Goal: Information Seeking & Learning: Learn about a topic

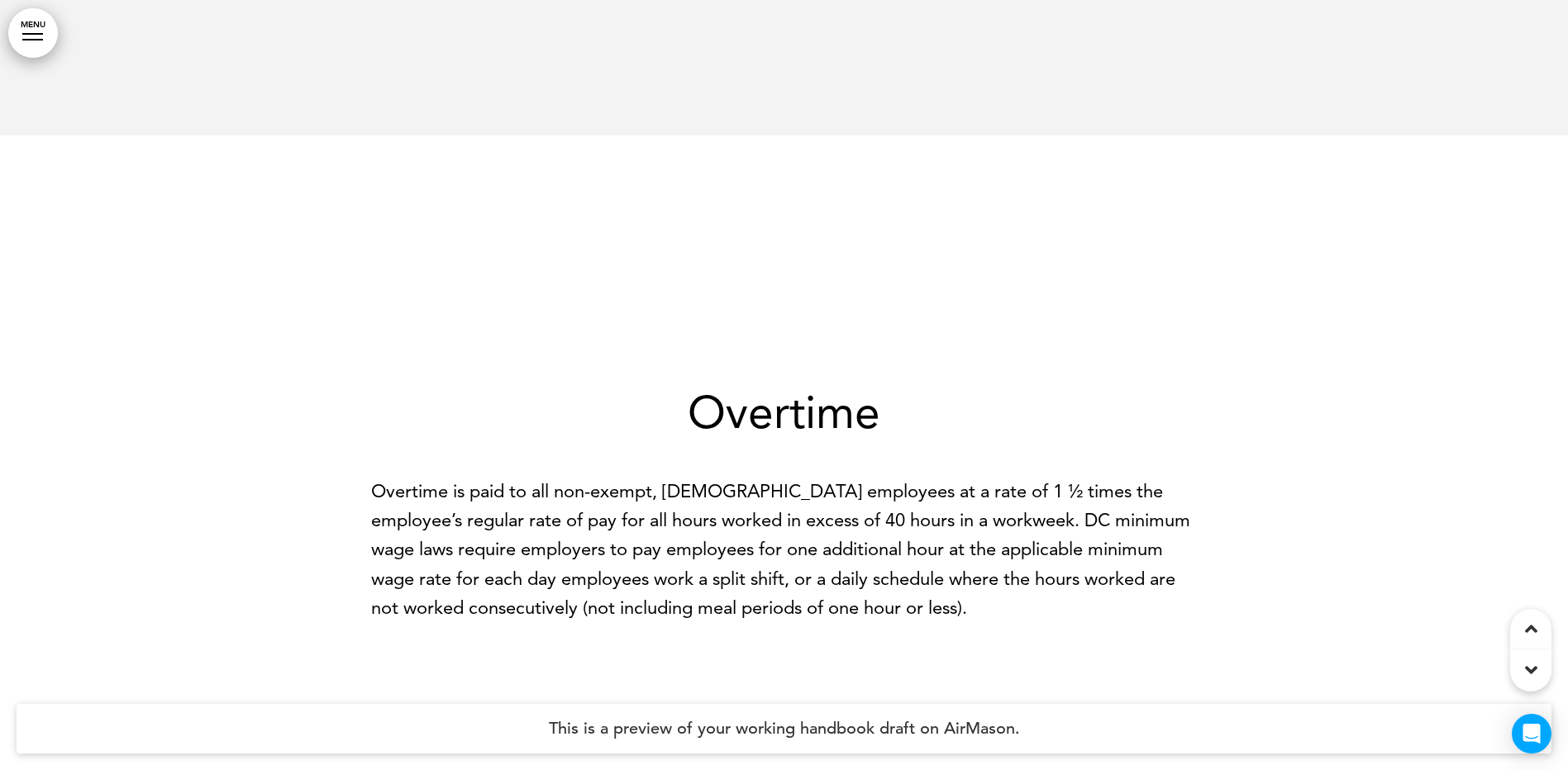
click at [851, 494] on p "Overtime is paid to all non-exempt, [DEMOGRAPHIC_DATA] employees at a rate of 1…" at bounding box center [784, 550] width 826 height 146
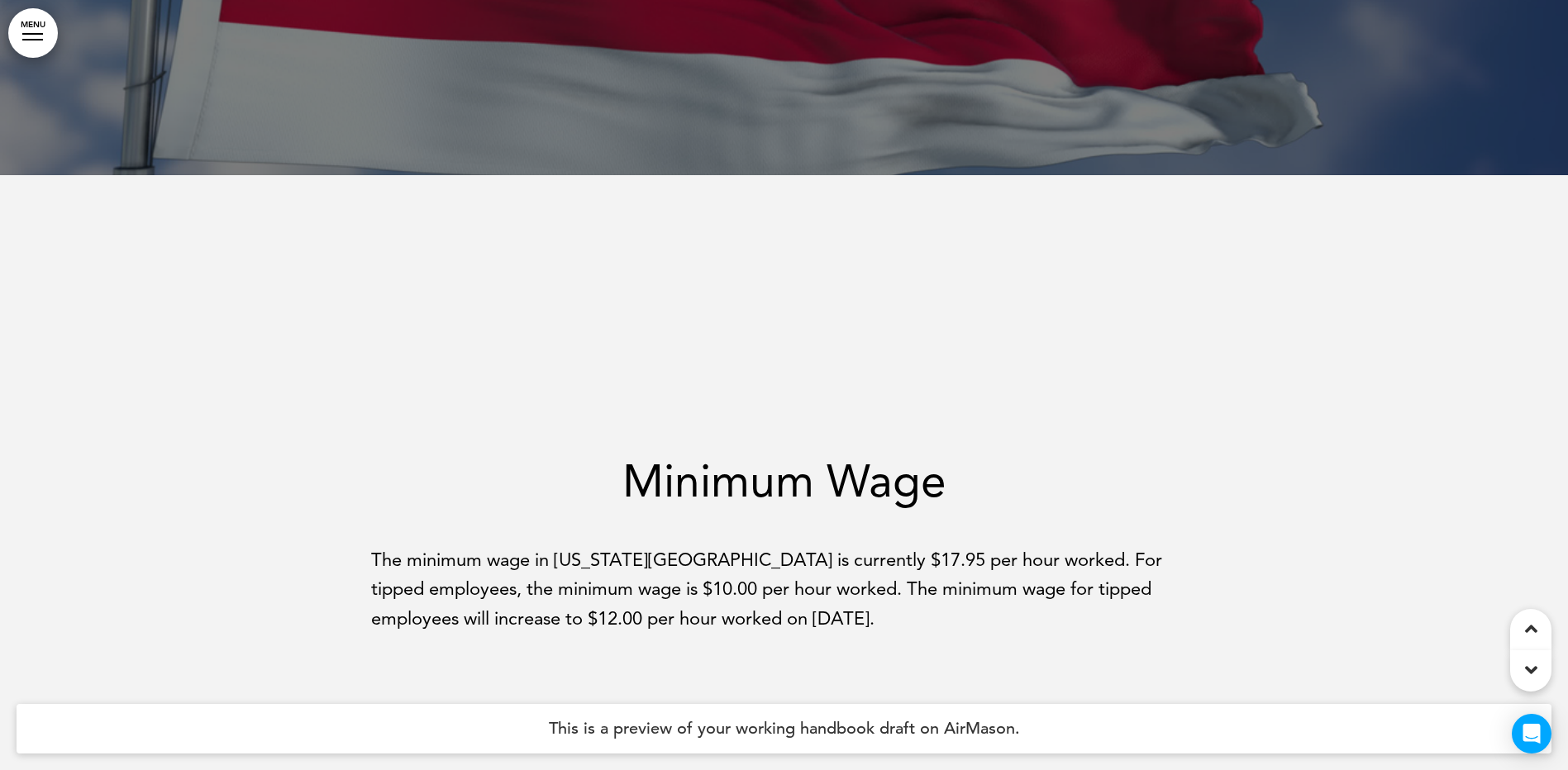
scroll to position [248, 0]
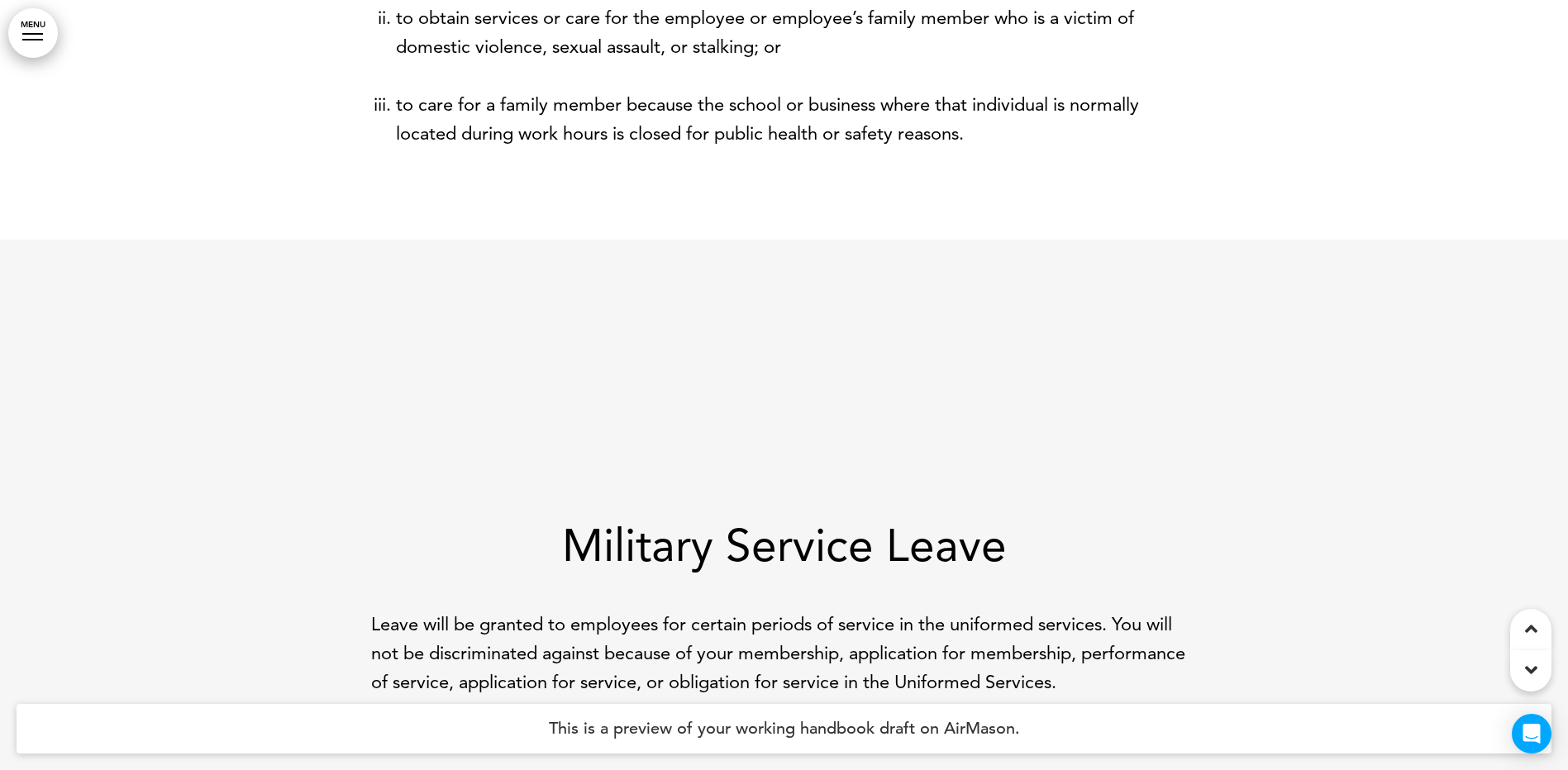
scroll to position [5776, 0]
